Goal: Transaction & Acquisition: Purchase product/service

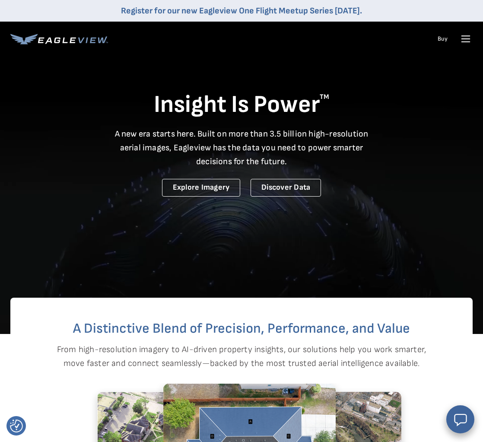
click at [468, 38] on icon at bounding box center [466, 39] width 14 height 14
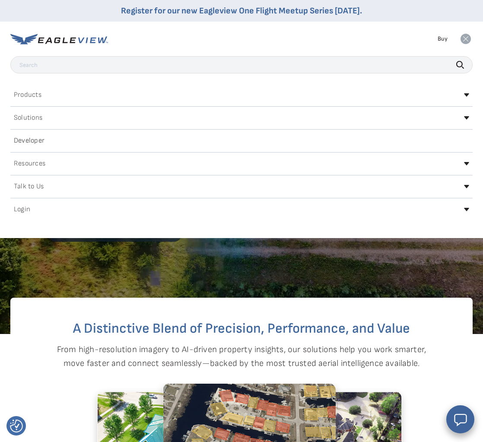
click at [18, 209] on h2 "Login" at bounding box center [22, 209] width 16 height 7
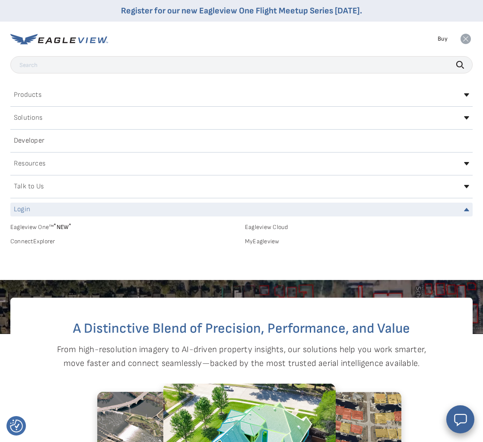
click at [269, 239] on link "MyEagleview" at bounding box center [359, 241] width 228 height 8
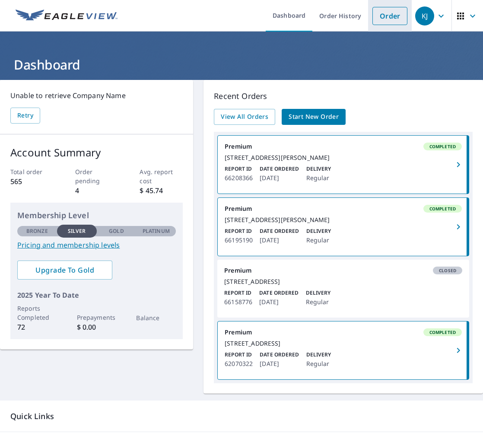
click at [392, 20] on link "Order" at bounding box center [389, 16] width 35 height 18
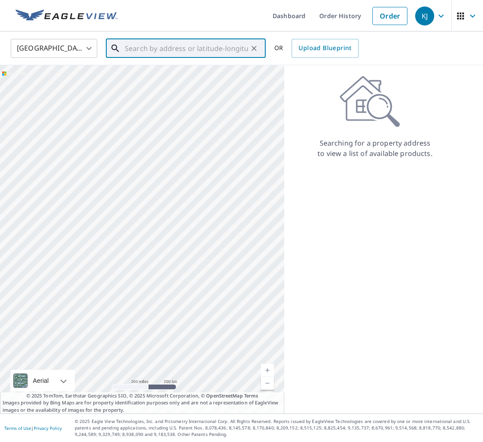
click at [150, 44] on input "text" at bounding box center [186, 48] width 123 height 24
paste input "19003 East Arizona Place"
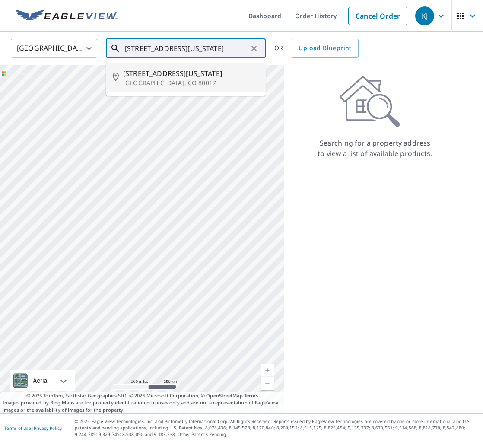
click at [148, 74] on span "19003 E Arizona Pl" at bounding box center [191, 73] width 136 height 10
type input "19003 E Arizona Pl Aurora, CO 80017"
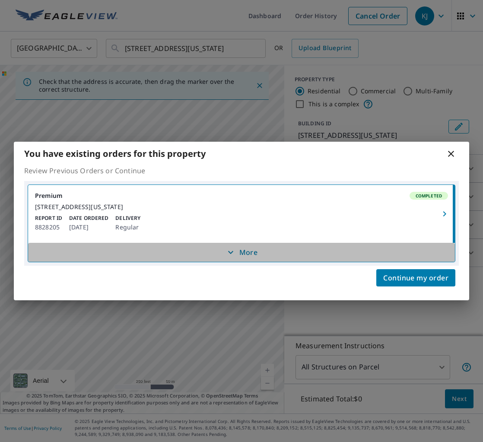
click at [237, 255] on p "More" at bounding box center [241, 252] width 32 height 10
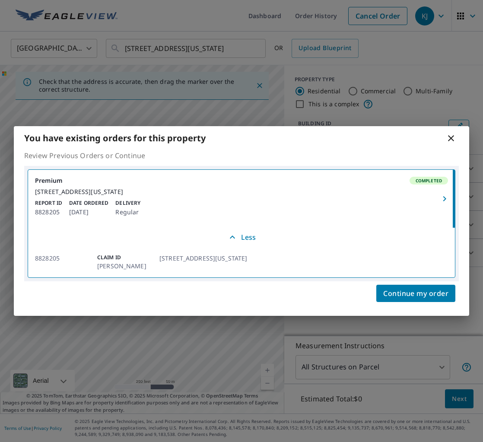
click at [230, 263] on p "19003 East Arizona Place, Aurora, CO 80017" at bounding box center [203, 257] width 88 height 9
